Goal: Navigation & Orientation: Find specific page/section

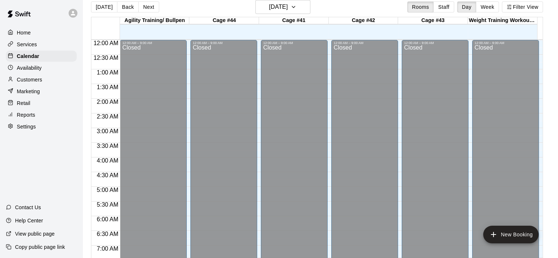
scroll to position [413, 0]
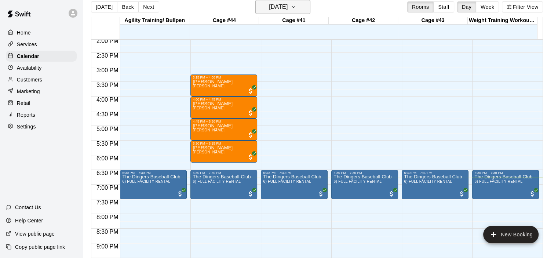
click at [296, 7] on icon "button" at bounding box center [293, 7] width 6 height 9
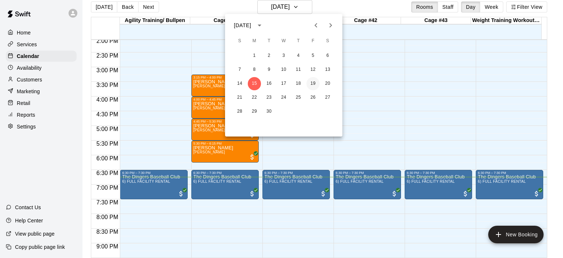
click at [311, 85] on button "19" at bounding box center [312, 83] width 13 height 13
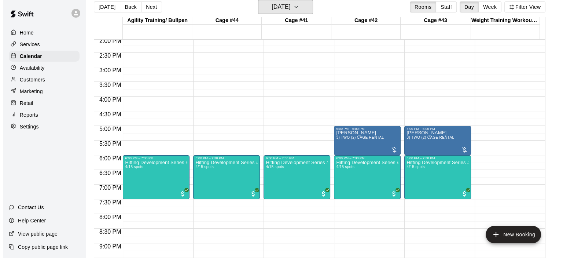
scroll to position [486, 0]
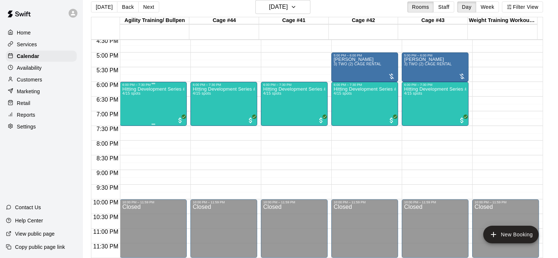
click at [162, 101] on div "Hitting Development Series #4 4/15 spots" at bounding box center [153, 216] width 62 height 258
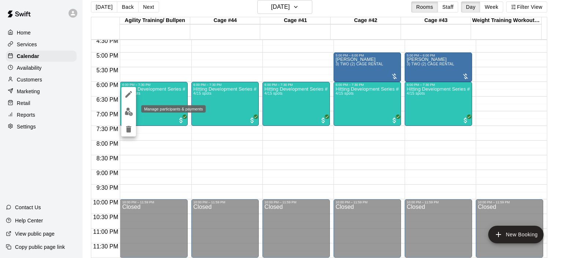
click at [126, 110] on img "edit" at bounding box center [129, 111] width 8 height 8
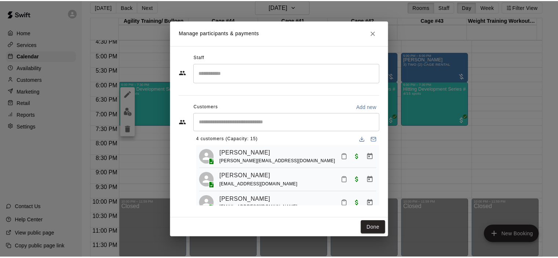
scroll to position [0, 0]
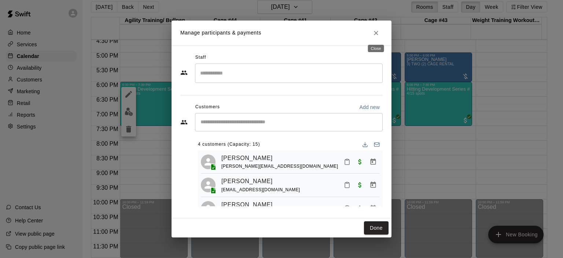
click at [375, 30] on icon "Close" at bounding box center [375, 32] width 7 height 7
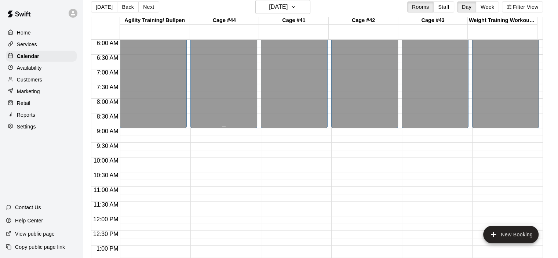
scroll to position [120, 0]
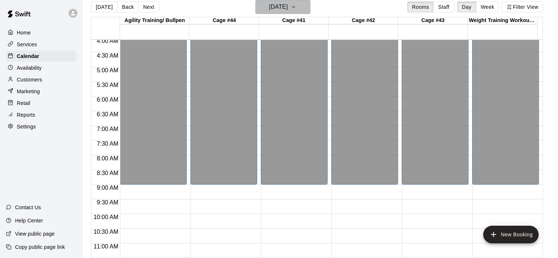
click at [296, 6] on icon "button" at bounding box center [293, 7] width 6 height 9
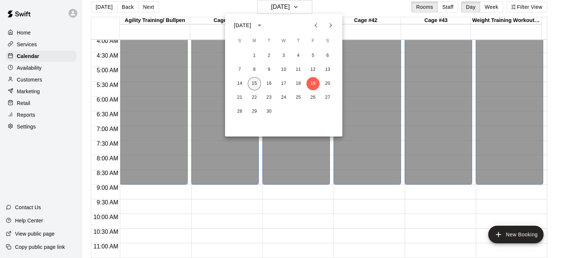
click at [257, 83] on button "15" at bounding box center [254, 83] width 13 height 13
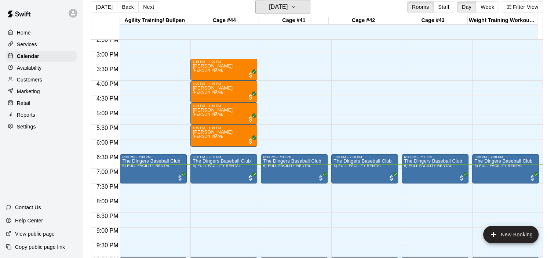
scroll to position [303, 0]
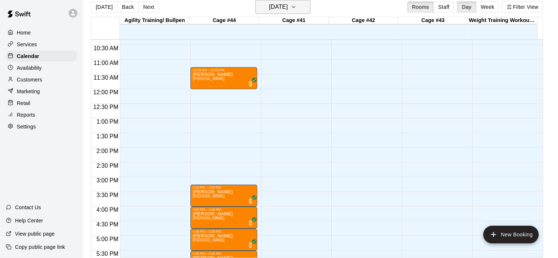
click at [296, 6] on icon "button" at bounding box center [293, 7] width 6 height 9
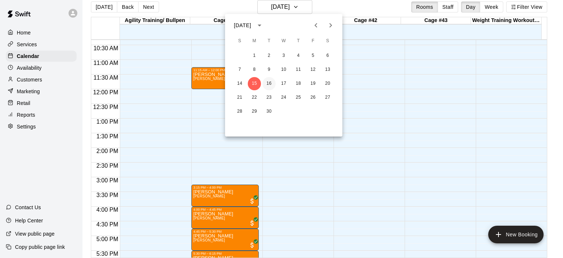
click at [270, 84] on button "16" at bounding box center [269, 83] width 13 height 13
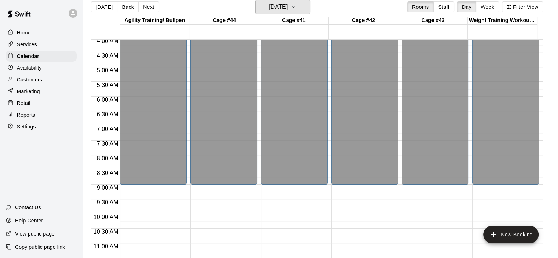
scroll to position [266, 0]
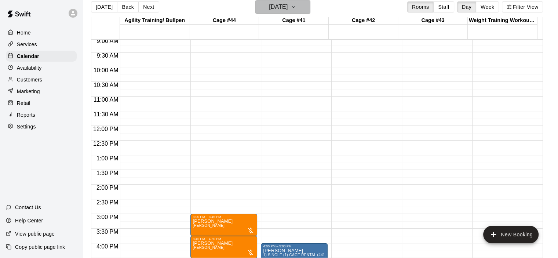
click at [295, 7] on icon "button" at bounding box center [293, 6] width 3 height 1
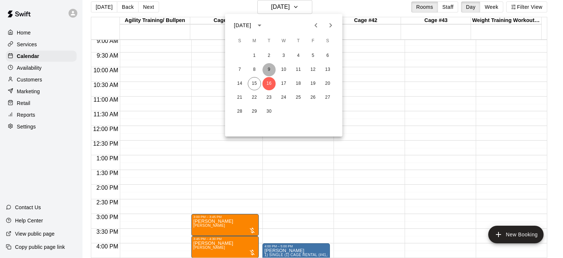
click at [269, 66] on button "9" at bounding box center [269, 69] width 13 height 13
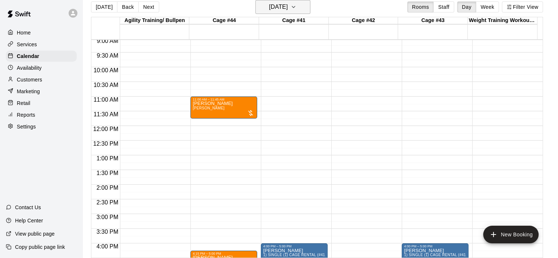
click at [296, 7] on icon "button" at bounding box center [293, 7] width 6 height 9
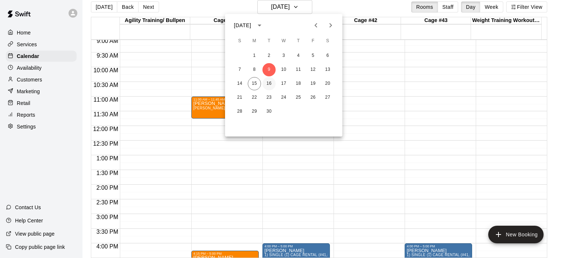
click at [273, 84] on button "16" at bounding box center [269, 83] width 13 height 13
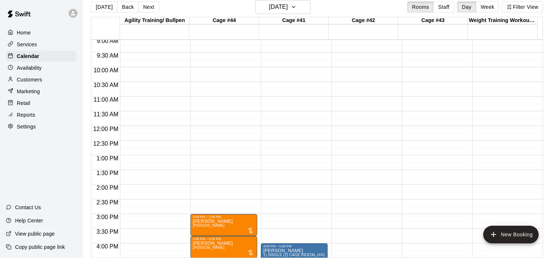
click at [48, 81] on div "Customers" at bounding box center [41, 79] width 71 height 11
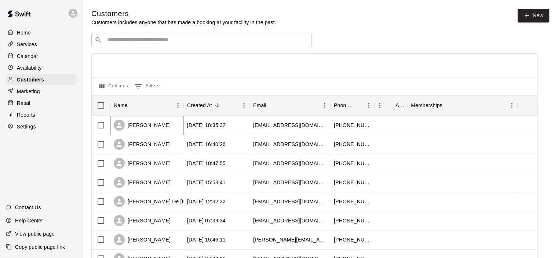
click at [158, 128] on div "[PERSON_NAME]" at bounding box center [142, 125] width 57 height 11
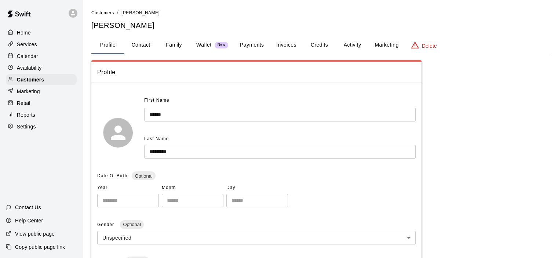
click at [256, 43] on button "Payments" at bounding box center [252, 45] width 36 height 18
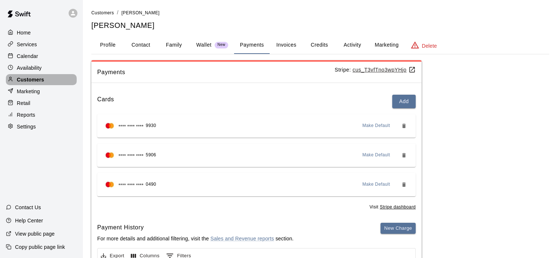
click at [44, 82] on div "Customers" at bounding box center [41, 79] width 71 height 11
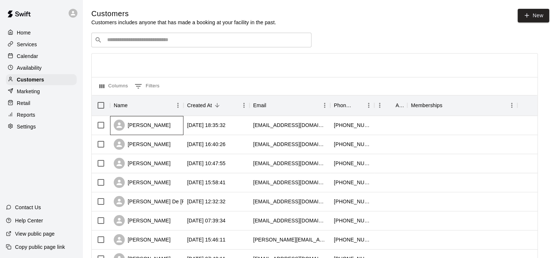
click at [154, 123] on div "[PERSON_NAME]" at bounding box center [142, 125] width 57 height 11
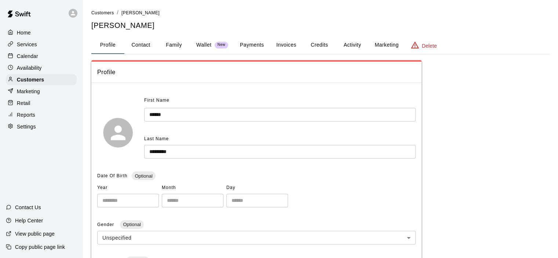
click at [178, 44] on button "Family" at bounding box center [173, 45] width 33 height 18
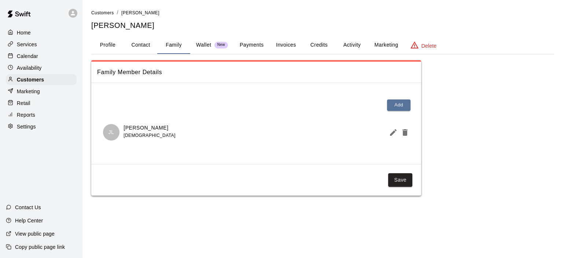
click at [36, 56] on p "Calendar" at bounding box center [27, 55] width 21 height 7
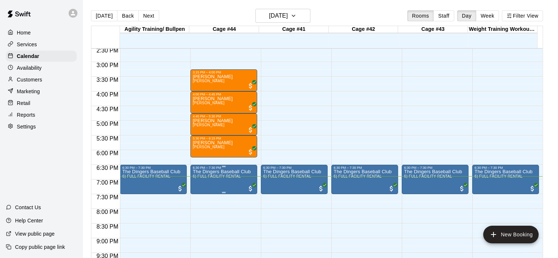
scroll to position [427, 0]
